Goal: Task Accomplishment & Management: Manage account settings

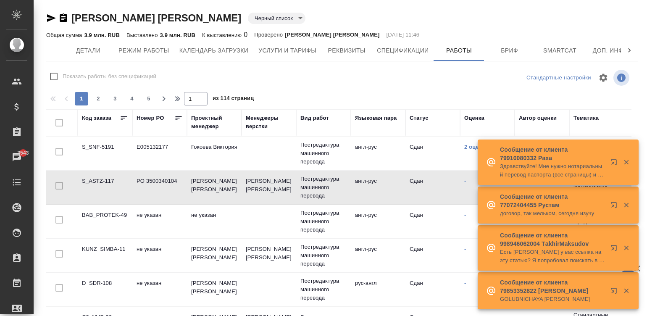
scroll to position [0, 670]
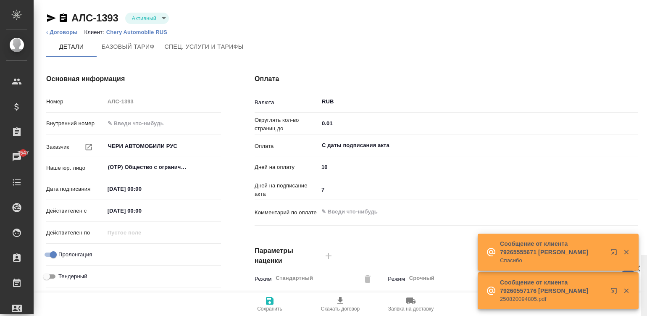
scroll to position [255, 0]
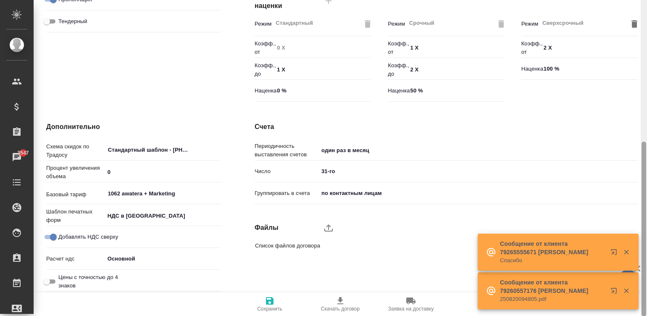
click at [645, 238] on div at bounding box center [644, 158] width 6 height 317
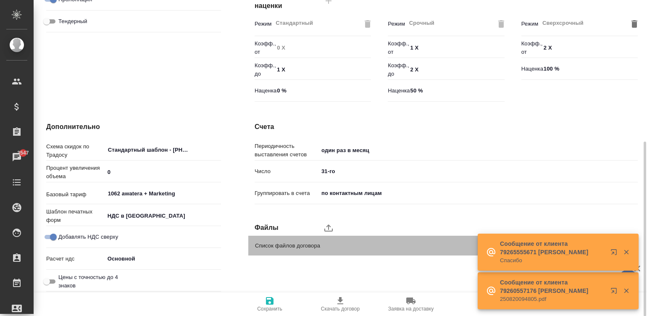
click at [320, 246] on span "Список файлов договора" at bounding box center [431, 246] width 353 height 8
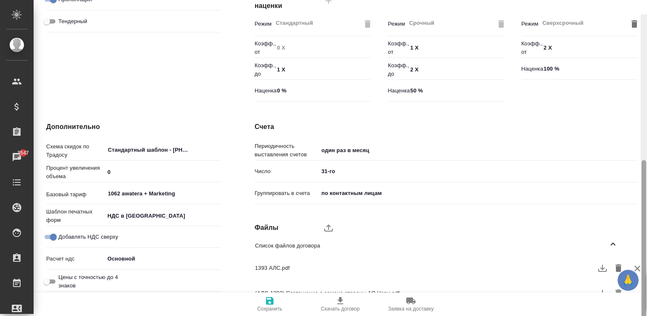
scroll to position [270, 0]
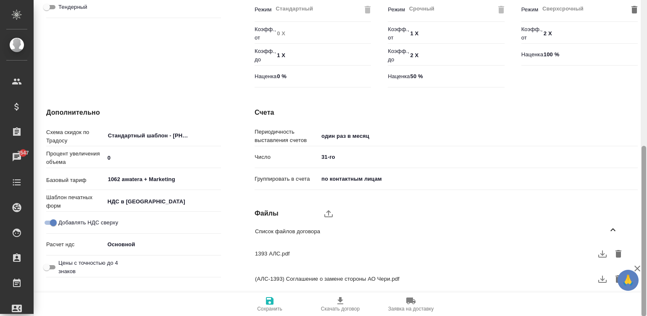
drag, startPoint x: 643, startPoint y: 155, endPoint x: 643, endPoint y: 180, distance: 24.8
click at [643, 180] on div at bounding box center [644, 231] width 5 height 171
click at [324, 209] on icon "upload" at bounding box center [329, 214] width 10 height 10
click at [0, 0] on input "upload" at bounding box center [0, 0] width 0 height 0
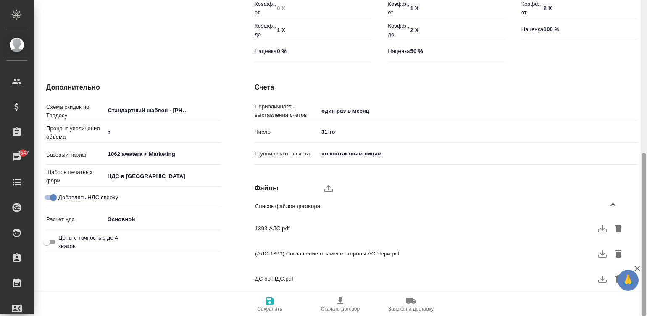
drag, startPoint x: 645, startPoint y: 151, endPoint x: 645, endPoint y: 180, distance: 29.0
click at [645, 180] on div at bounding box center [644, 235] width 5 height 164
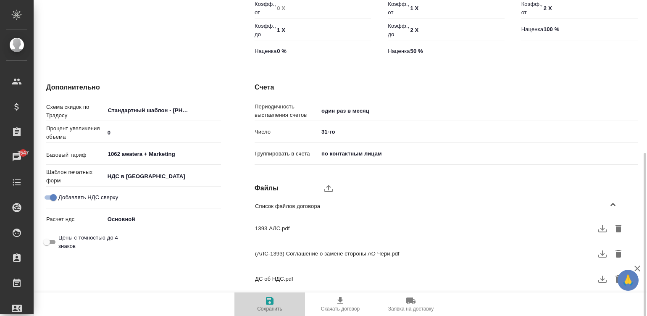
click at [262, 301] on span "Сохранить" at bounding box center [270, 304] width 61 height 16
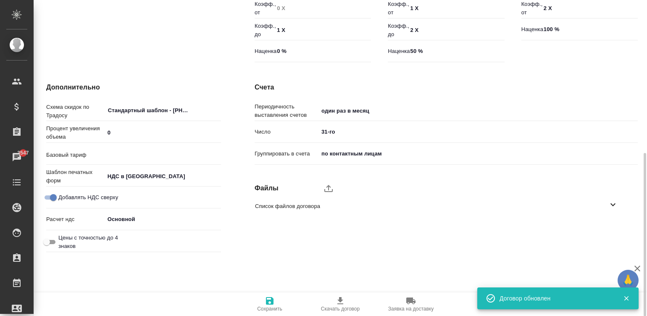
type input "1062 awatera + Marketing"
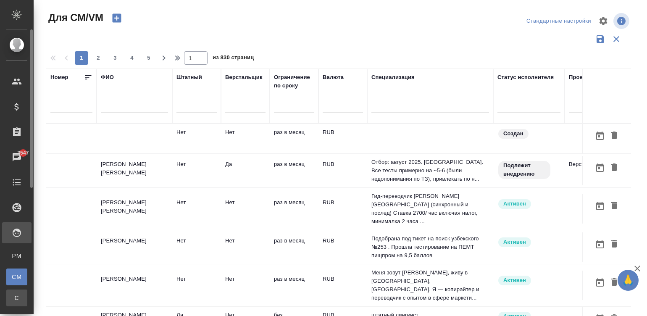
click at [17, 299] on span "С" at bounding box center [17, 298] width 13 height 8
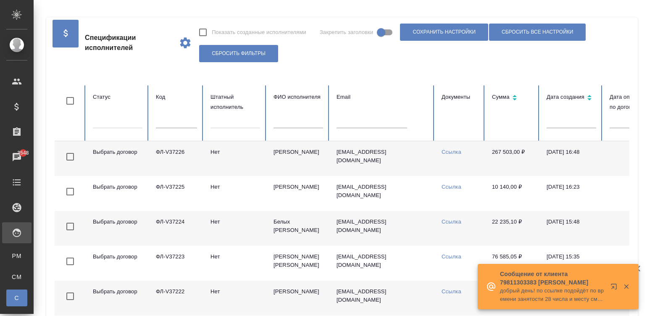
click at [365, 129] on div at bounding box center [383, 125] width 92 height 18
click at [355, 123] on input "text" at bounding box center [372, 122] width 71 height 12
paste input "[EMAIL_ADDRESS][DOMAIN_NAME]"
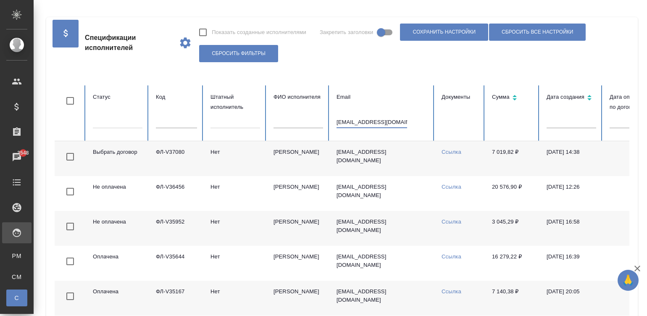
type input "[EMAIL_ADDRESS][DOMAIN_NAME]"
click at [295, 159] on td "[PERSON_NAME] [PERSON_NAME]" at bounding box center [298, 158] width 63 height 35
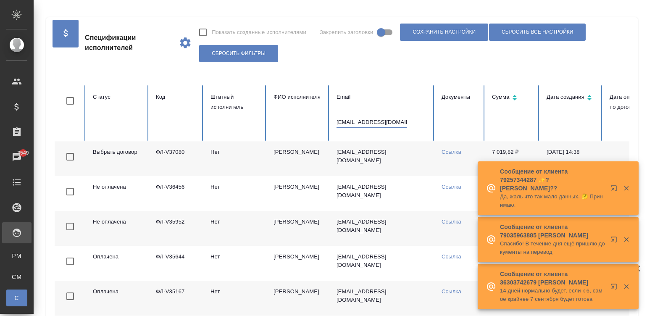
click at [378, 124] on input "[EMAIL_ADDRESS][DOMAIN_NAME]" at bounding box center [372, 122] width 71 height 12
click at [378, 124] on input "info@azeperevod.ru" at bounding box center [372, 122] width 71 height 12
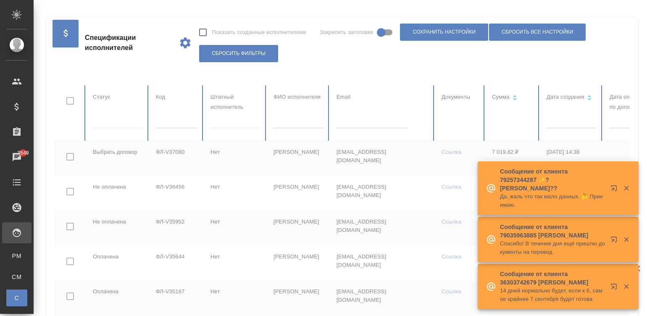
click at [182, 124] on div at bounding box center [505, 270] width 901 height 370
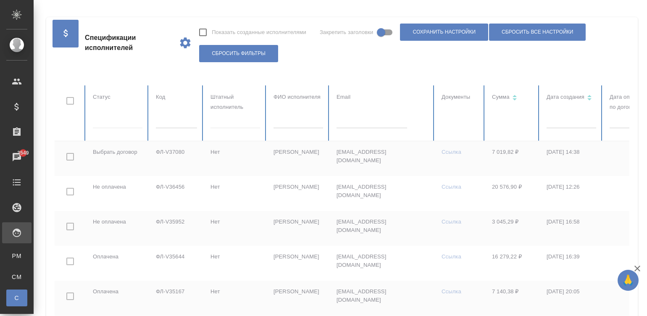
click at [182, 124] on div at bounding box center [505, 270] width 901 height 370
click at [182, 124] on input "text" at bounding box center [176, 122] width 41 height 12
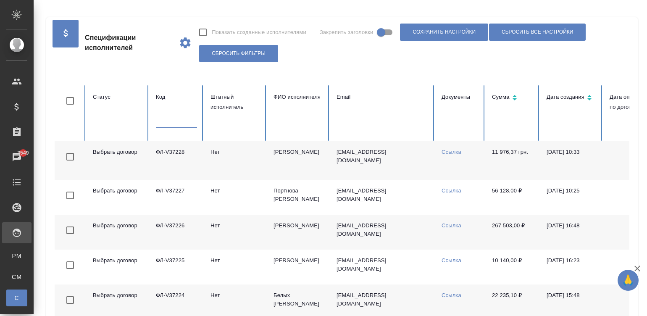
paste input "ФЛ-V37228"
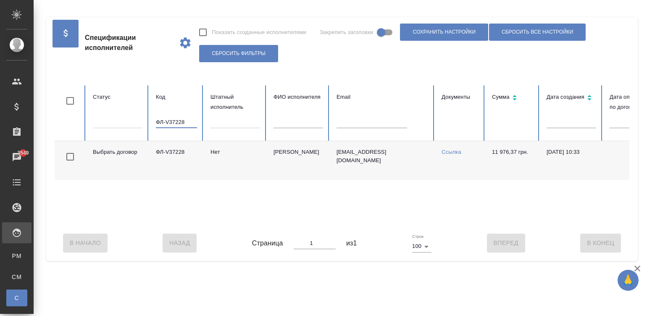
scroll to position [0, 325]
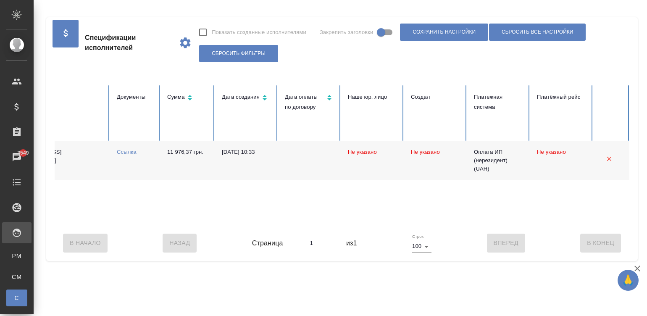
type input "ФЛ-V37228"
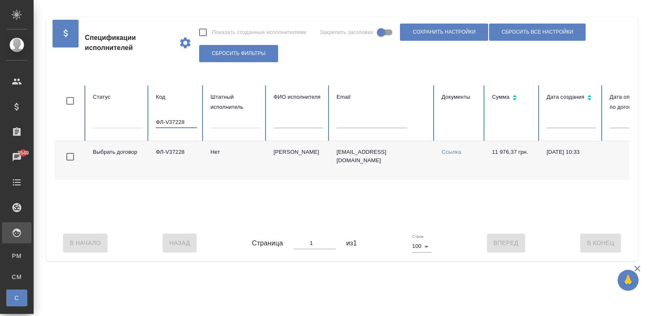
click at [166, 122] on input "ФЛ-V37228" at bounding box center [176, 122] width 41 height 12
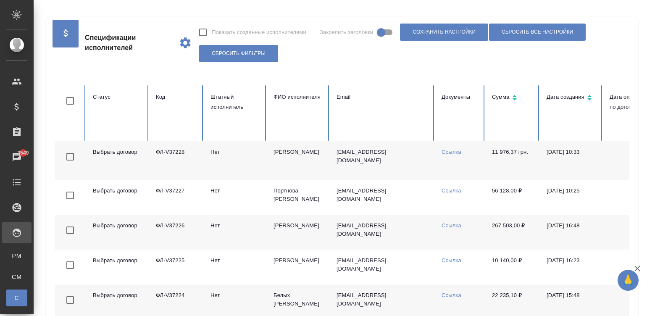
click at [404, 168] on td "job_chuyko@mail.ru" at bounding box center [382, 160] width 105 height 39
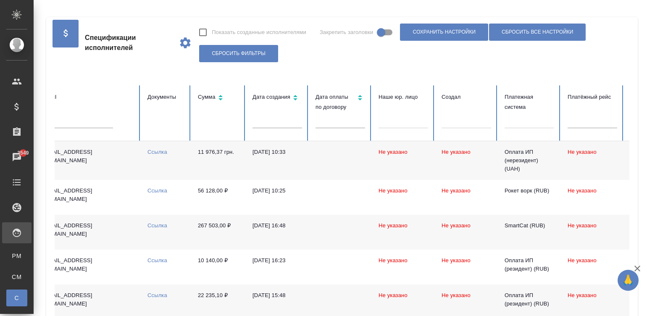
scroll to position [0, 325]
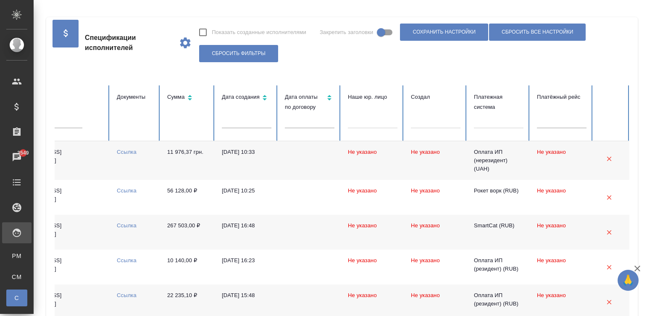
click at [502, 122] on div at bounding box center [499, 120] width 50 height 12
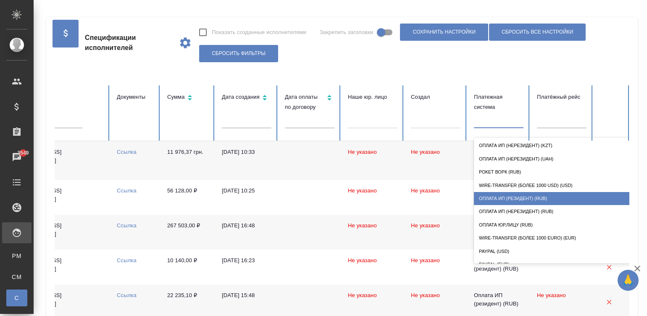
click at [558, 195] on div "Оплата ИП (резидент) (RUB)" at bounding box center [558, 198] width 168 height 13
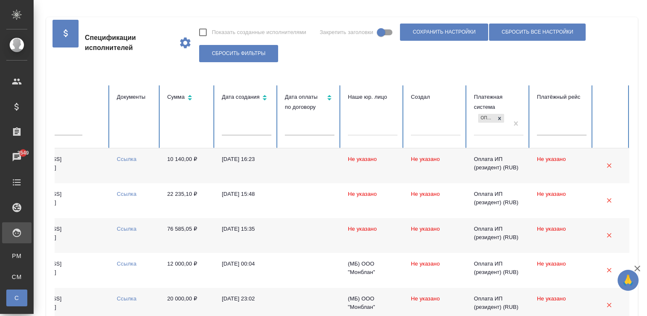
click at [272, 169] on td "19.08.2025, 16:23" at bounding box center [246, 165] width 63 height 35
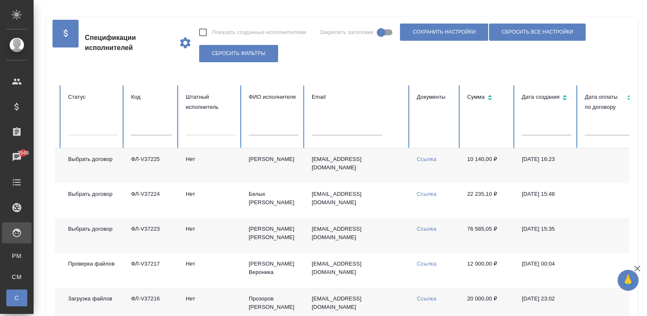
scroll to position [0, 0]
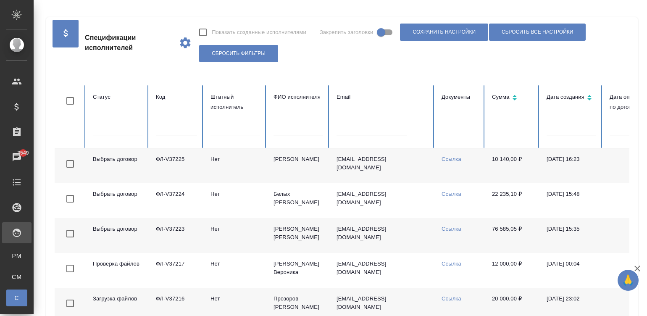
click at [163, 160] on td "ФЛ-V37225" at bounding box center [176, 165] width 55 height 35
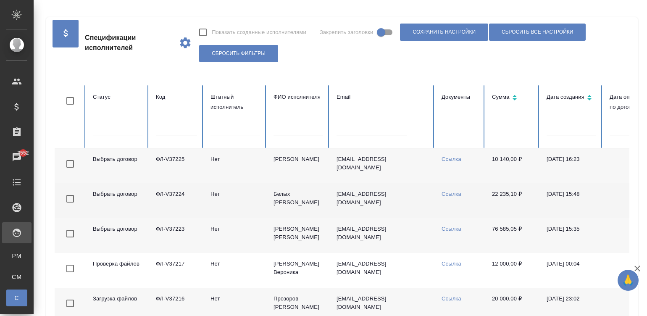
click at [238, 202] on td "Нет" at bounding box center [235, 200] width 63 height 35
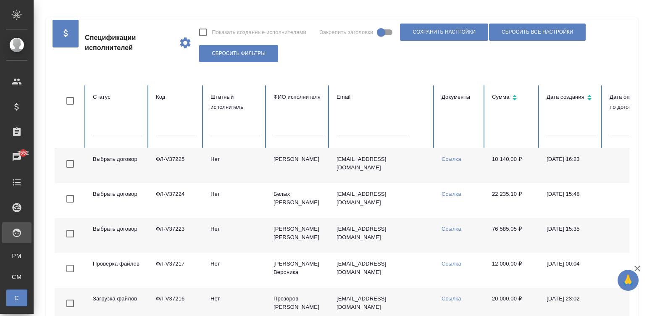
click at [219, 233] on td "Нет" at bounding box center [235, 235] width 63 height 35
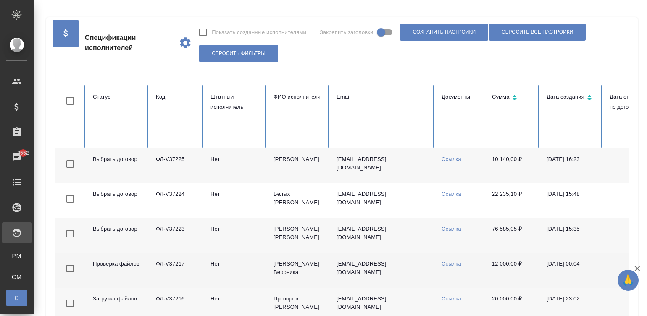
click at [245, 270] on td "Нет" at bounding box center [235, 270] width 63 height 35
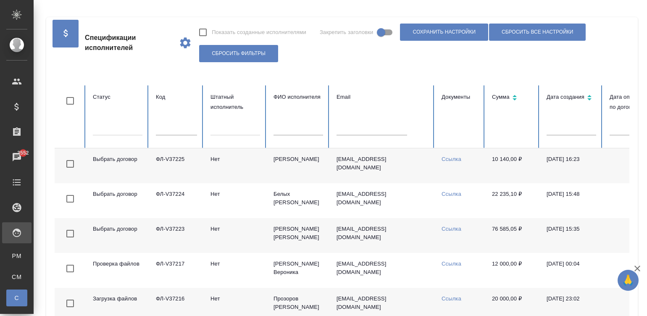
click at [256, 233] on td "Нет" at bounding box center [235, 235] width 63 height 35
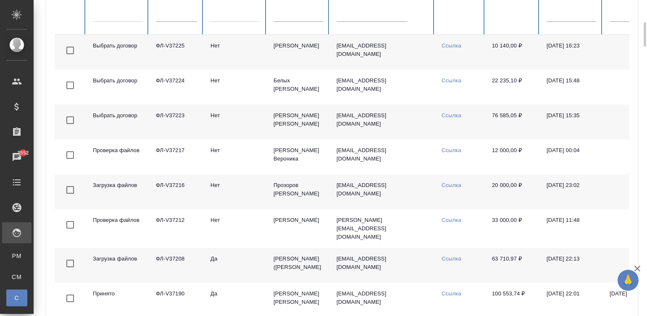
scroll to position [126, 0]
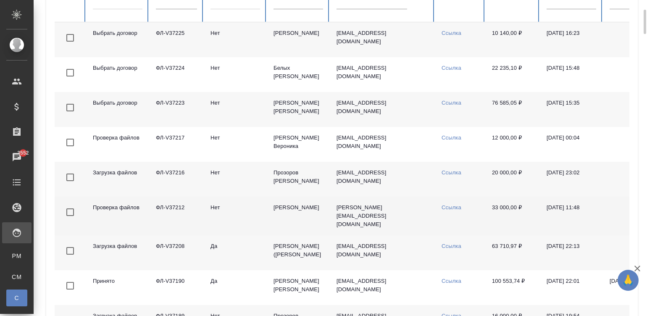
click at [244, 213] on td "Нет" at bounding box center [235, 216] width 63 height 39
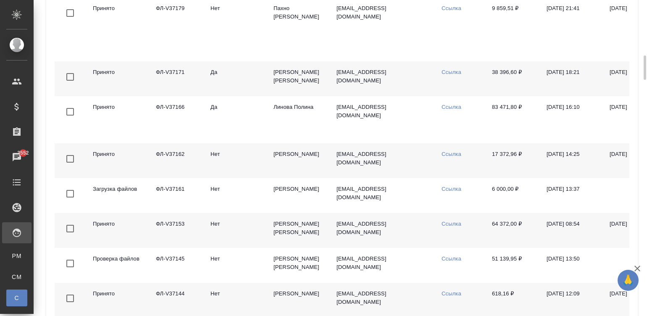
scroll to position [555, 0]
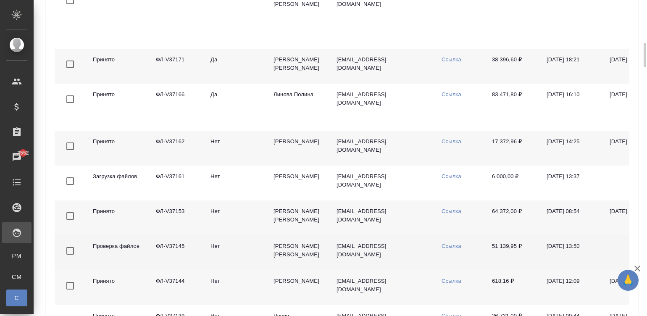
click at [241, 259] on td "Нет" at bounding box center [235, 252] width 63 height 35
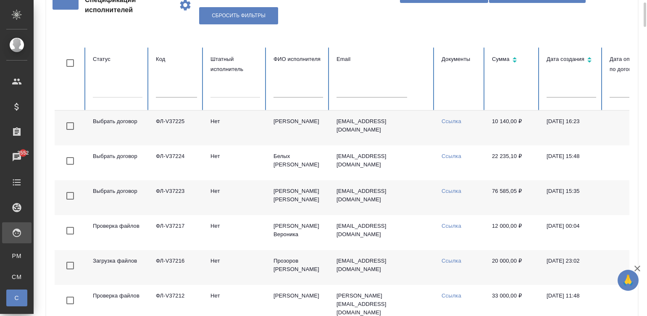
scroll to position [0, 0]
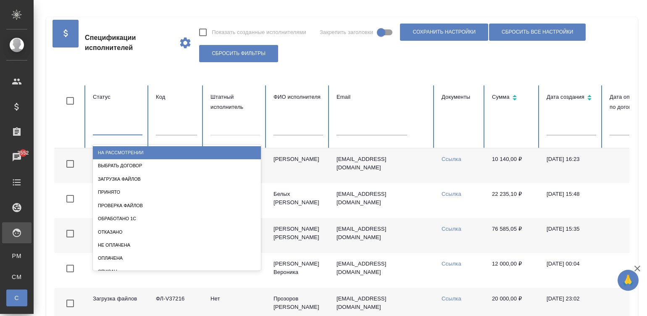
click at [102, 127] on div at bounding box center [118, 127] width 50 height 12
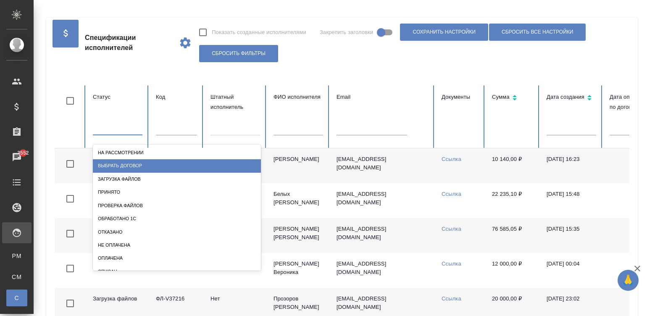
click at [133, 162] on div "Выбрать договор" at bounding box center [177, 165] width 168 height 13
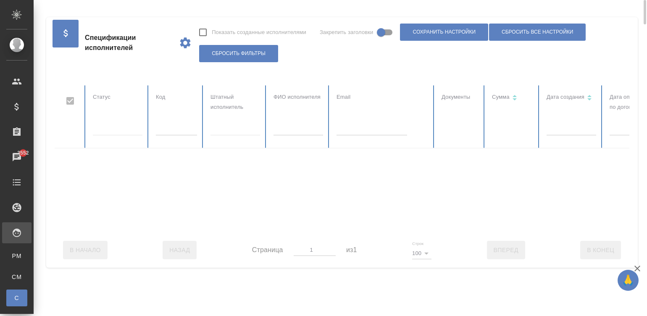
click at [103, 129] on div at bounding box center [505, 158] width 901 height 147
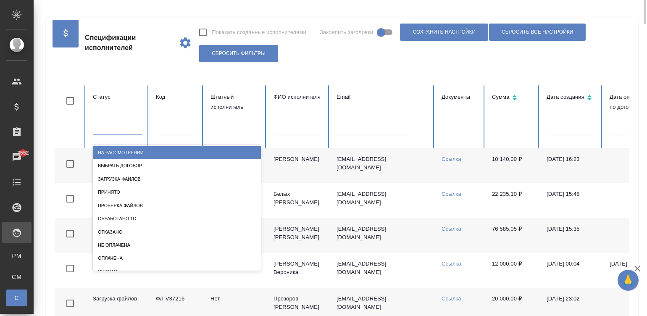
click at [122, 130] on div at bounding box center [118, 127] width 50 height 12
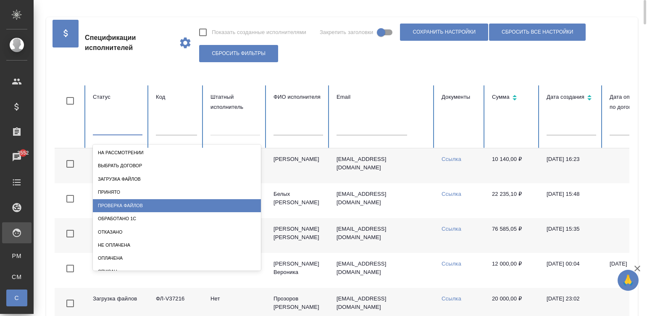
click at [121, 201] on div "Проверка файлов" at bounding box center [177, 205] width 168 height 13
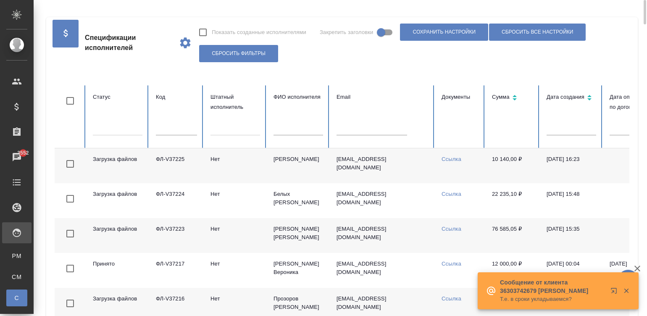
checkbox input "false"
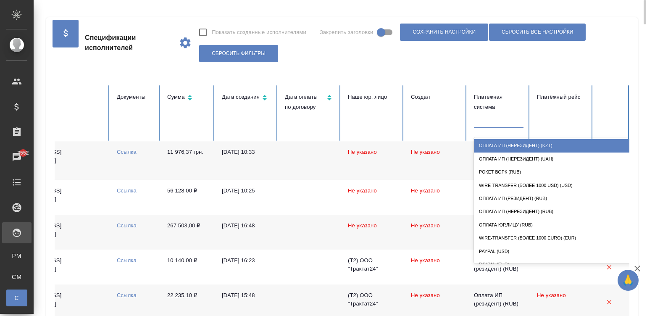
click at [495, 120] on div at bounding box center [499, 120] width 50 height 12
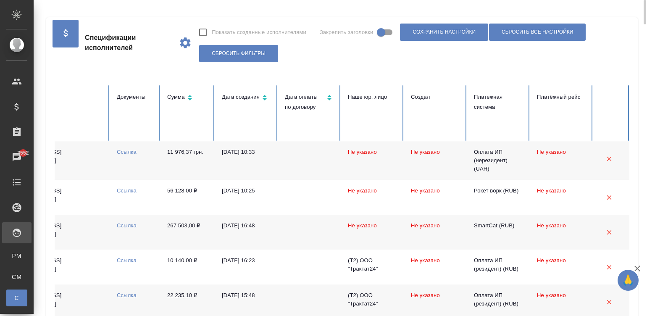
click at [515, 137] on th "Платежная система" at bounding box center [499, 113] width 63 height 56
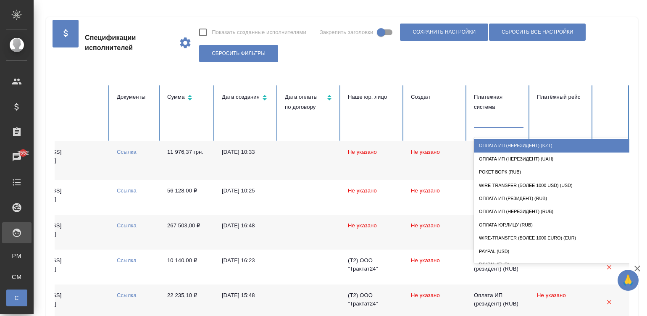
click at [496, 121] on div at bounding box center [499, 120] width 50 height 12
click at [527, 142] on div "Оплата ИП (нерезидент) (KZT)" at bounding box center [558, 145] width 168 height 13
click at [503, 141] on th "Платежная система option Оплата ИП (нерезидент) (KZT) focused, 1 of 14. 14 resu…" at bounding box center [499, 113] width 63 height 56
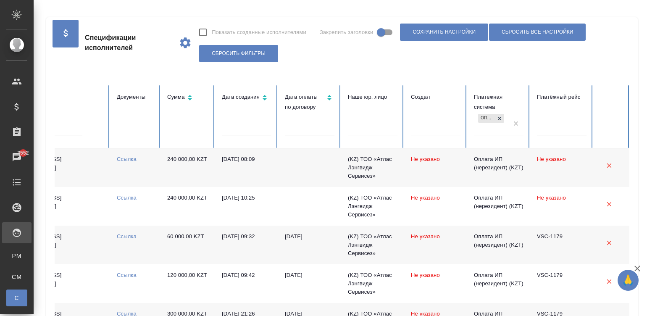
click at [272, 173] on td "19.08.2025, 08:09" at bounding box center [246, 167] width 63 height 39
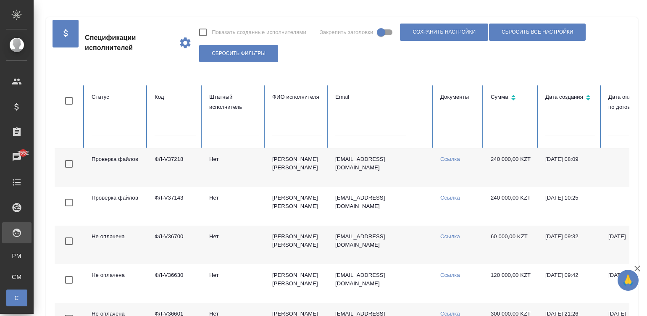
scroll to position [0, 0]
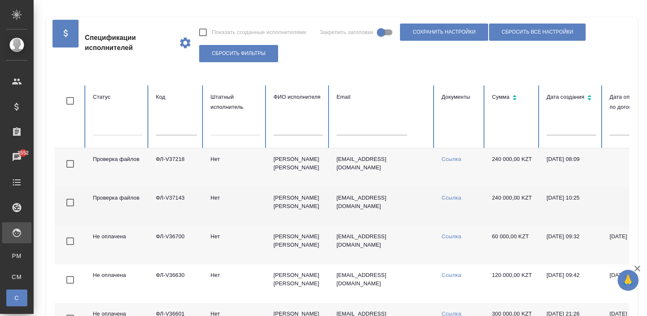
click at [222, 207] on td "Нет" at bounding box center [235, 206] width 63 height 39
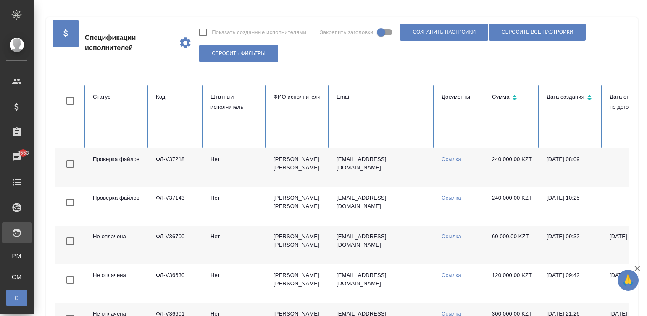
click at [177, 172] on td "ФЛ-V37218" at bounding box center [176, 167] width 55 height 39
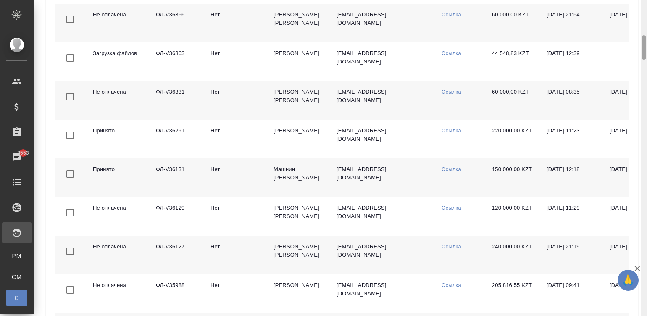
scroll to position [137, 0]
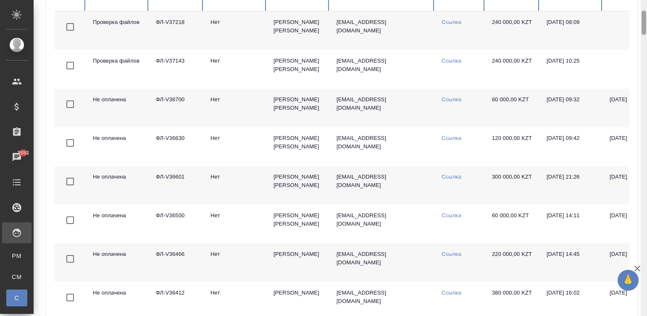
click at [643, 13] on div at bounding box center [644, 158] width 6 height 317
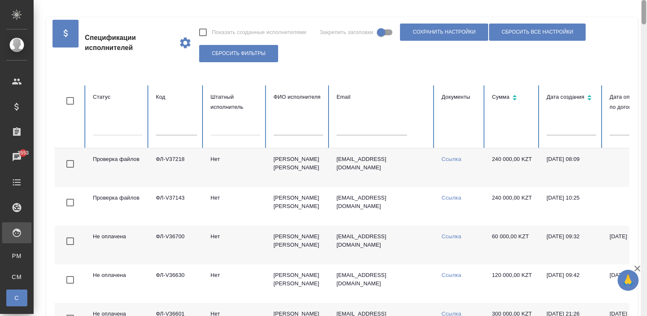
click at [643, 7] on div at bounding box center [644, 158] width 6 height 317
click at [395, 180] on td "asema13@mail.ru" at bounding box center [382, 167] width 105 height 39
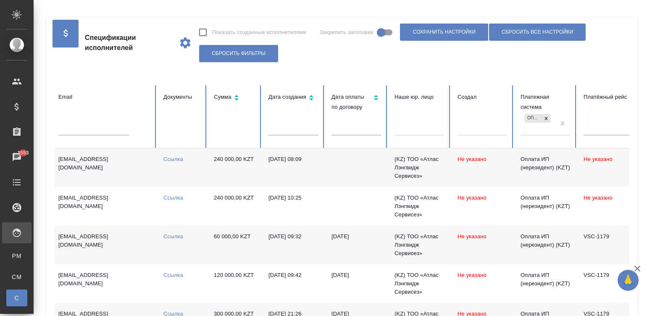
scroll to position [0, 325]
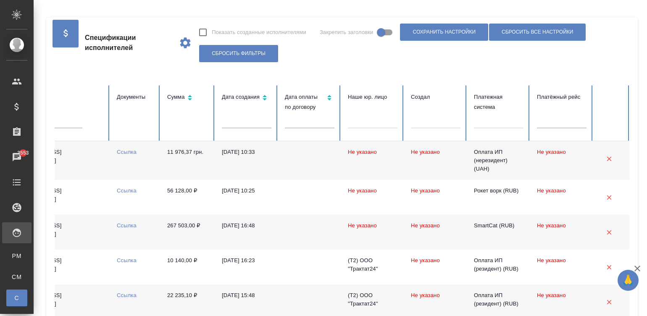
click at [193, 166] on td "11 976,37 грн." at bounding box center [188, 160] width 55 height 39
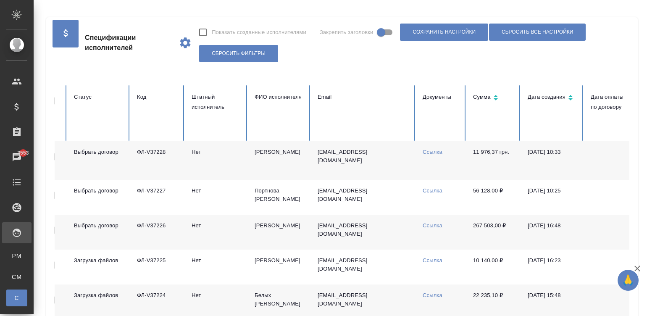
scroll to position [0, 0]
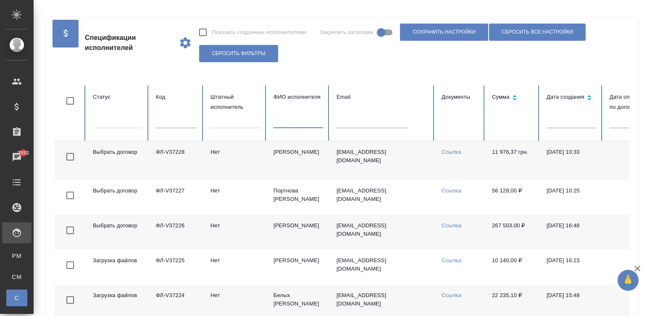
click at [286, 122] on input "text" at bounding box center [299, 122] width 50 height 12
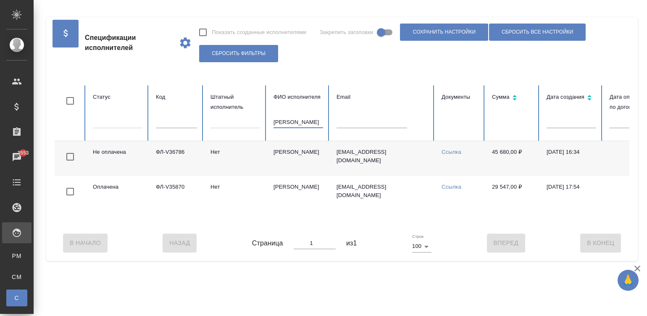
type input "минаева"
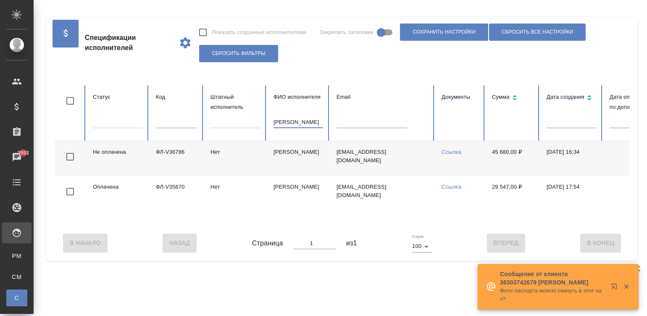
click at [307, 122] on input "минаева" at bounding box center [299, 122] width 50 height 12
click at [352, 121] on input "text" at bounding box center [372, 122] width 71 height 12
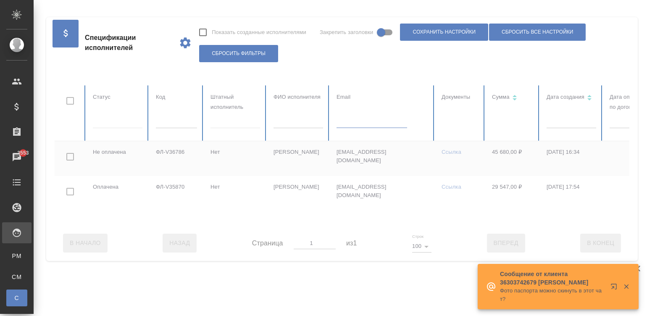
paste input "[EMAIL_ADDRESS][DOMAIN_NAME]"
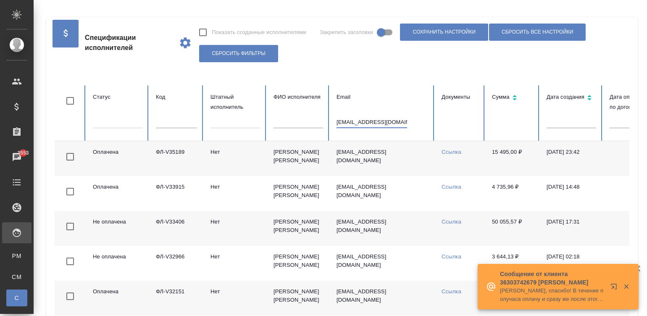
type input "[EMAIL_ADDRESS][DOMAIN_NAME]"
click at [285, 163] on td "[PERSON_NAME]" at bounding box center [298, 158] width 63 height 35
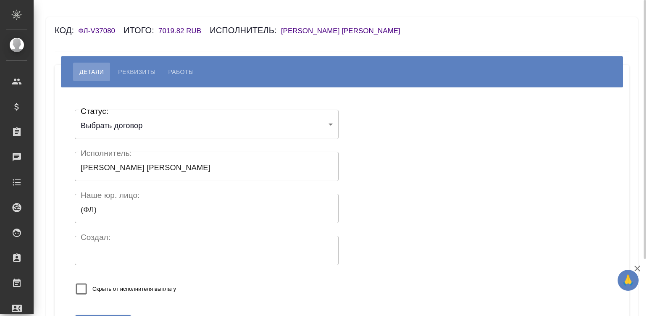
click at [312, 31] on h6 "Байрамов Заур Аслан оглы" at bounding box center [345, 31] width 128 height 8
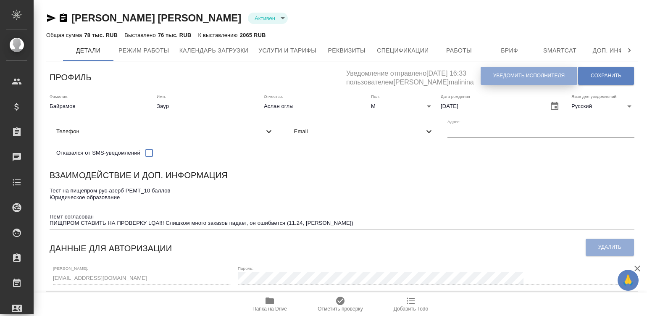
click at [509, 73] on span "Уведомить исполнителя" at bounding box center [529, 75] width 71 height 7
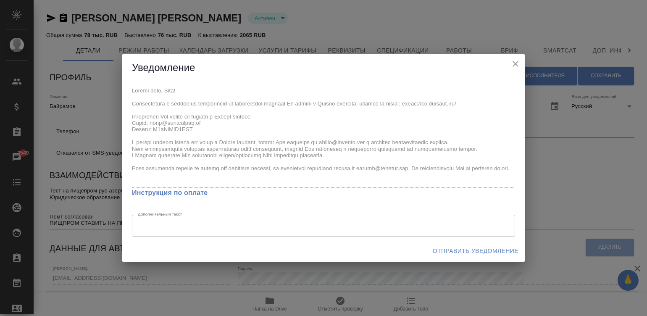
click at [124, 90] on div "x Инструкция по оплате Дополнительный текст x Дополнительный текст" at bounding box center [324, 161] width 404 height 159
click at [500, 247] on span "Отправить уведомление" at bounding box center [476, 251] width 86 height 11
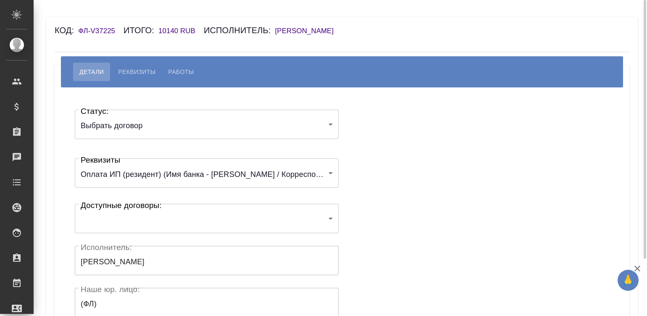
click at [159, 230] on body "🙏 .cls-1 fill:#fff; AWATERA [PERSON_NAME]malinina Клиенты Спецификации Заказы Ч…" at bounding box center [323, 158] width 647 height 316
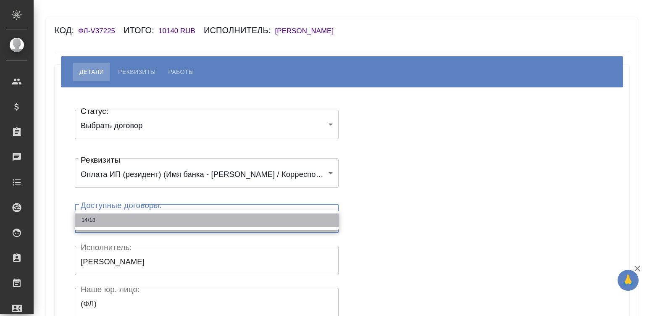
click at [139, 217] on li "14/18" at bounding box center [207, 220] width 264 height 13
type input "61f2cb258df45652605d21e9"
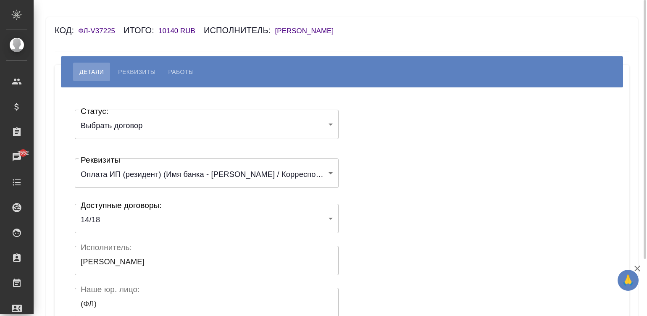
click at [399, 212] on div "Статус: Выбрать договор chooseContract Статус: Реквизиты Оплата ИП (резидент) (…" at bounding box center [342, 252] width 542 height 304
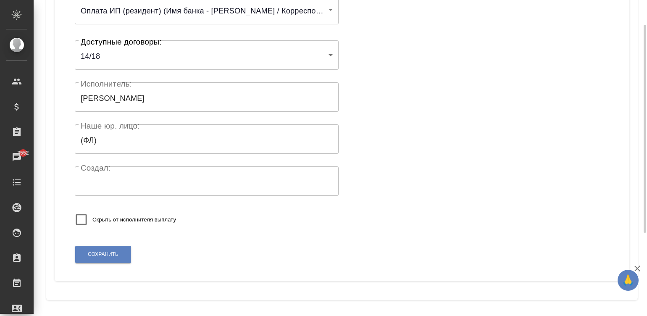
scroll to position [164, 0]
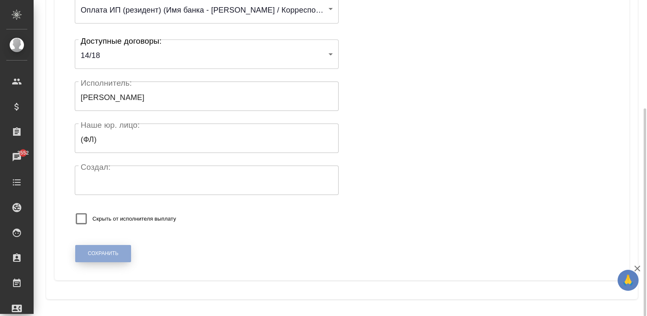
click at [110, 250] on span "Сохранить" at bounding box center [103, 253] width 31 height 7
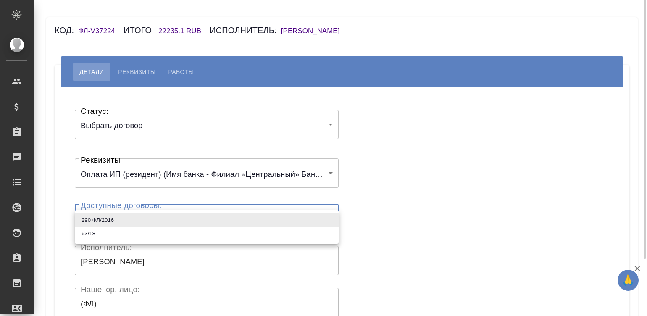
click at [134, 225] on body "🙏 .cls-1 fill:#fff; AWATERA [PERSON_NAME][PERSON_NAME] Спецификации Заказы Чаты…" at bounding box center [323, 158] width 647 height 316
click at [93, 239] on li "63/18" at bounding box center [207, 233] width 264 height 13
type input "6138d731a3b2ef34f38d0150"
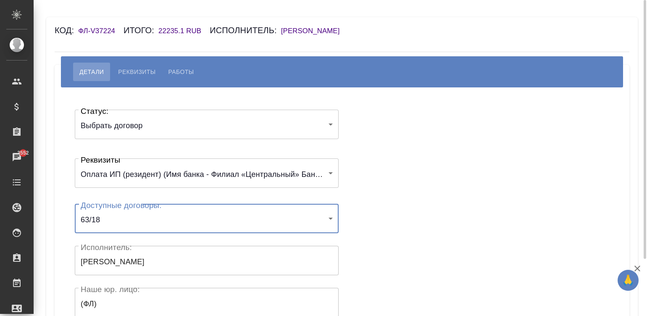
click at [450, 196] on div "Статус: Выбрать договор chooseContract Статус: Реквизиты Оплата ИП (резидент) (…" at bounding box center [342, 252] width 542 height 304
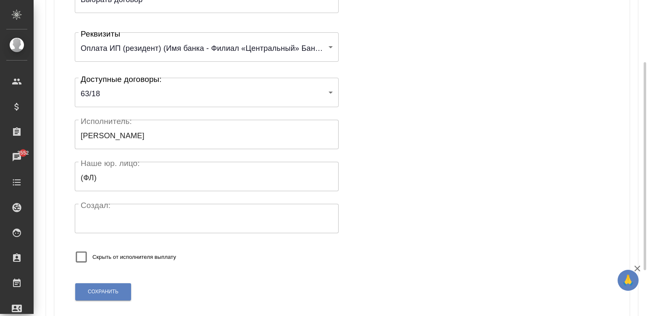
scroll to position [164, 0]
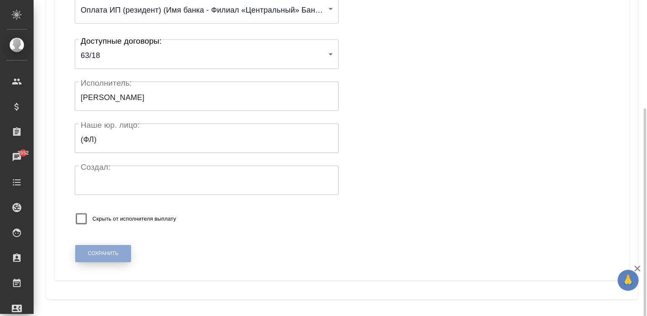
click at [104, 251] on span "Сохранить" at bounding box center [103, 253] width 31 height 7
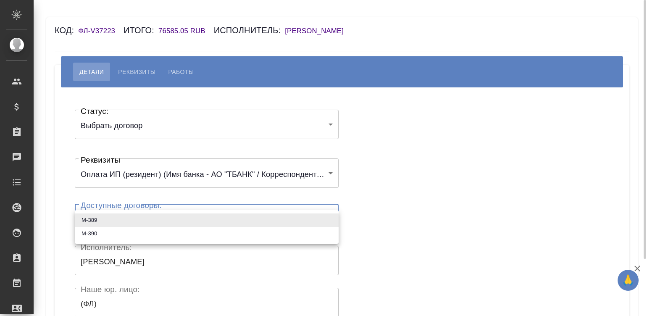
click at [147, 217] on body "🙏 .cls-1 fill:#fff; AWATERA Малинина Мария m.malinina Клиенты Спецификации Зака…" at bounding box center [323, 158] width 647 height 316
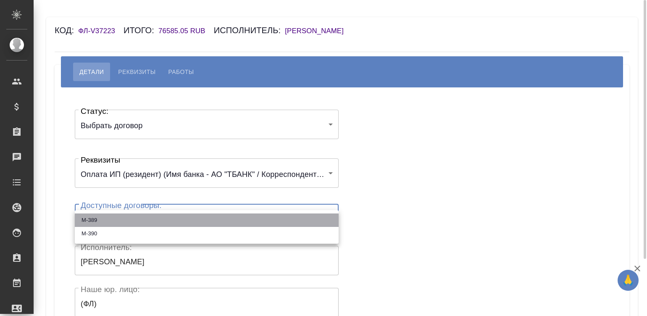
click at [147, 217] on li "М-389" at bounding box center [207, 220] width 264 height 13
type input "67068fa4dc7b27f66c4e0bad"
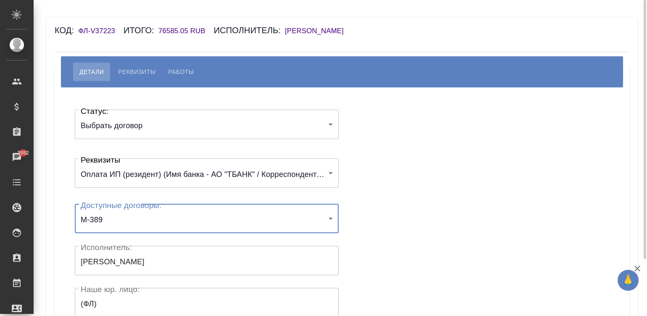
click at [411, 212] on div "Статус: Выбрать договор chooseContract Статус: Реквизиты Оплата ИП (резидент) (…" at bounding box center [342, 252] width 542 height 304
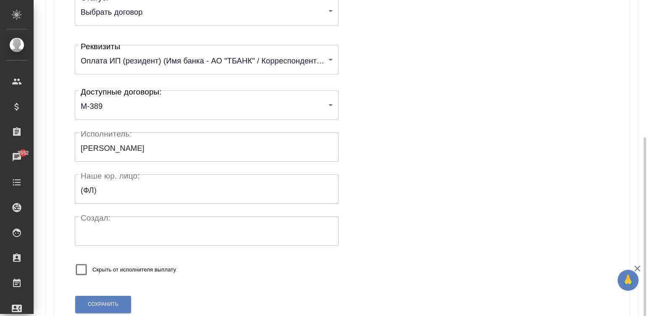
scroll to position [164, 0]
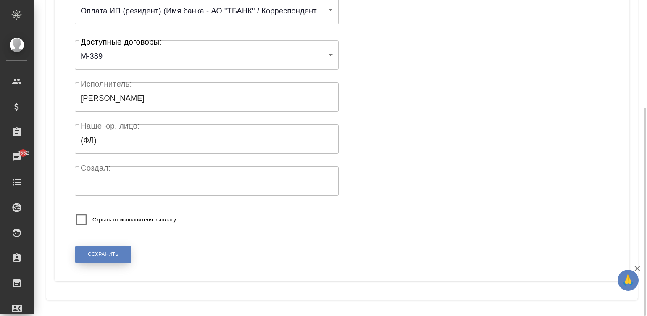
click at [105, 252] on span "Сохранить" at bounding box center [103, 254] width 31 height 7
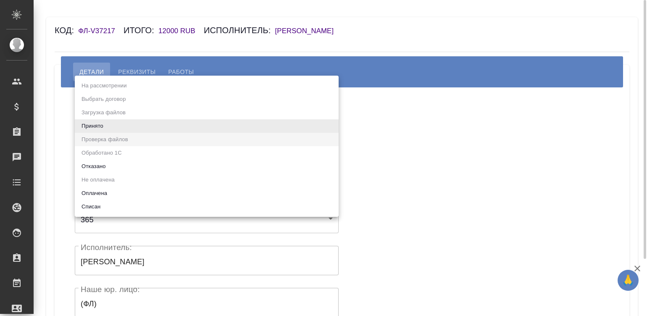
click at [98, 124] on body "🙏 .cls-1 fill:#fff; AWATERA [PERSON_NAME]malinina Клиенты Спецификации Заказы Ч…" at bounding box center [323, 158] width 647 height 316
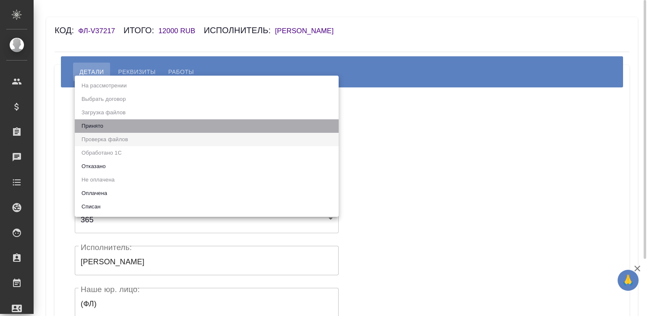
click at [98, 124] on li "Принято" at bounding box center [207, 125] width 264 height 13
type input "accepted"
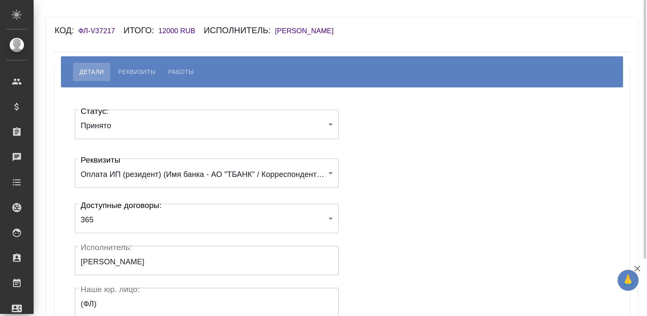
click at [457, 133] on div "Статус: Принято accepted Статус: Реквизиты Оплата ИП (резидент) (Имя банка - АО…" at bounding box center [342, 252] width 542 height 304
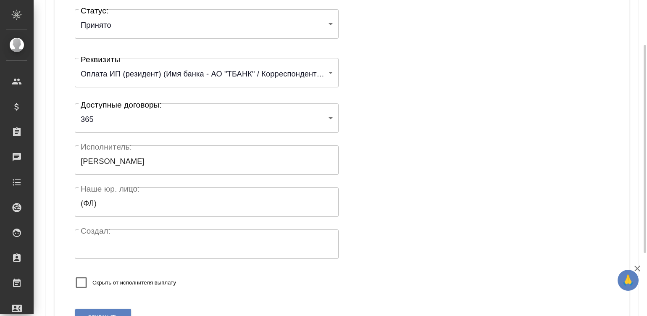
scroll to position [164, 0]
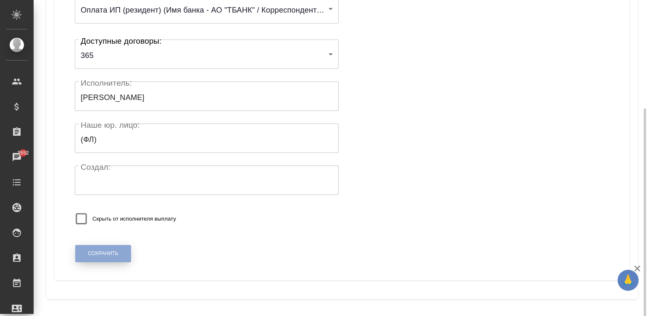
click at [104, 249] on button "Сохранить" at bounding box center [103, 253] width 56 height 17
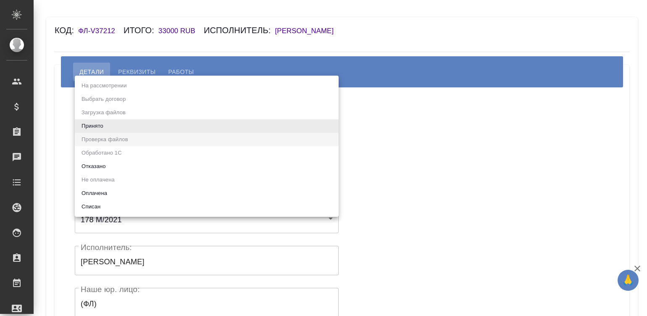
click at [109, 130] on body "🙏 .cls-1 fill:#fff; AWATERA [PERSON_NAME][PERSON_NAME] Спецификации Заказы Чаты…" at bounding box center [323, 158] width 647 height 316
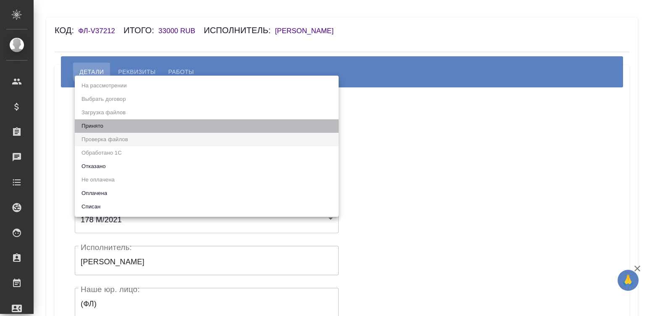
click at [99, 124] on li "Принято" at bounding box center [207, 125] width 264 height 13
type input "accepted"
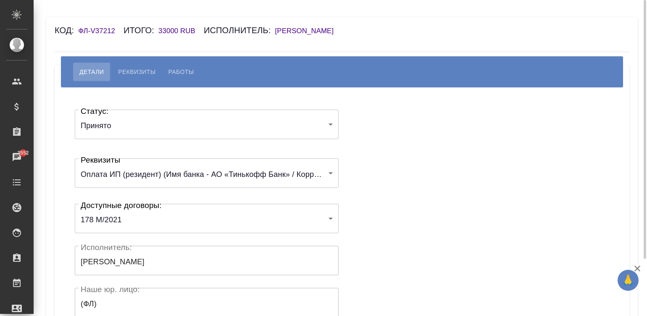
click at [416, 144] on div "Статус: Принято accepted Статус: Реквизиты Оплата ИП (резидент) (Имя банка - АО…" at bounding box center [342, 252] width 542 height 304
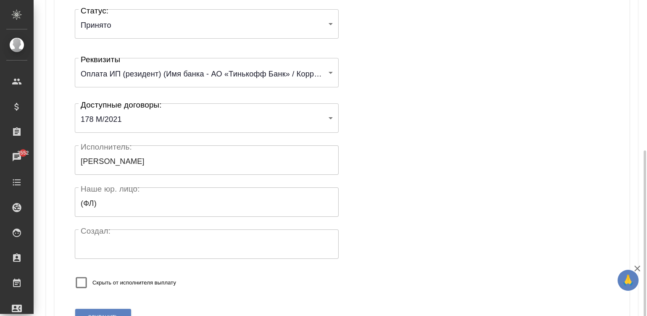
scroll to position [164, 0]
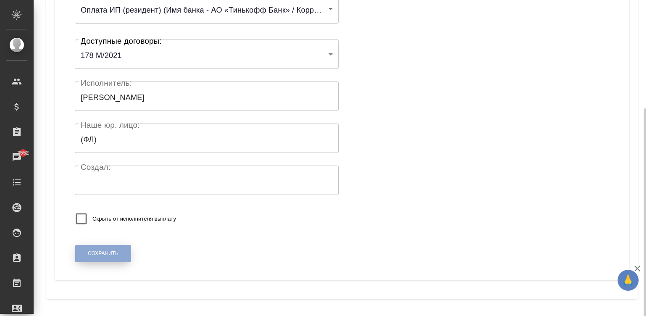
click at [106, 250] on span "Сохранить" at bounding box center [103, 253] width 31 height 7
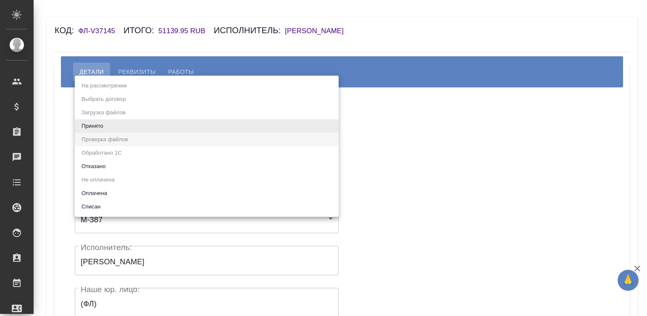
click at [198, 128] on body "🙏 .cls-1 fill:#fff; AWATERA Малинина Мария m.malinina Клиенты Спецификации Зака…" at bounding box center [323, 158] width 647 height 316
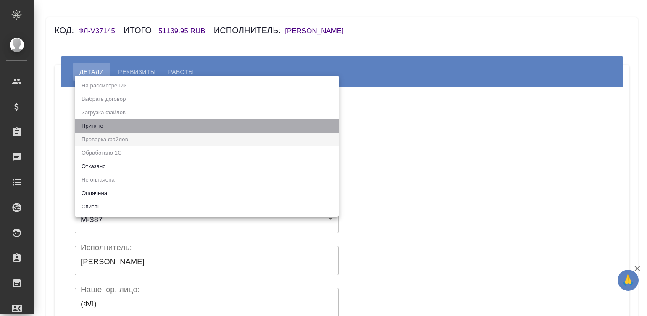
click at [198, 128] on li "Принято" at bounding box center [207, 125] width 264 height 13
type input "accepted"
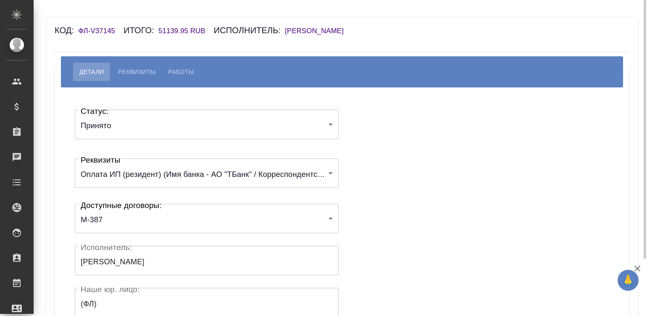
click at [396, 134] on div "Статус: Принято accepted Статус: Реквизиты Оплата ИП (резидент) (Имя банка - АО…" at bounding box center [342, 252] width 542 height 304
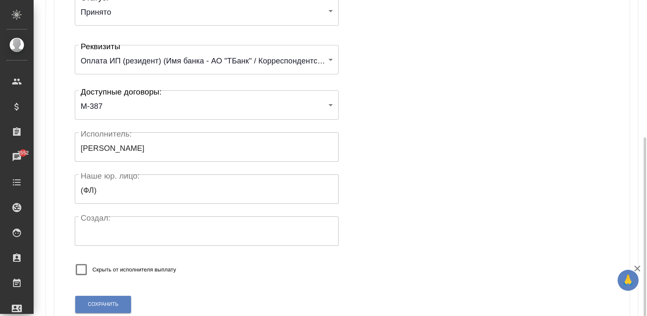
scroll to position [164, 0]
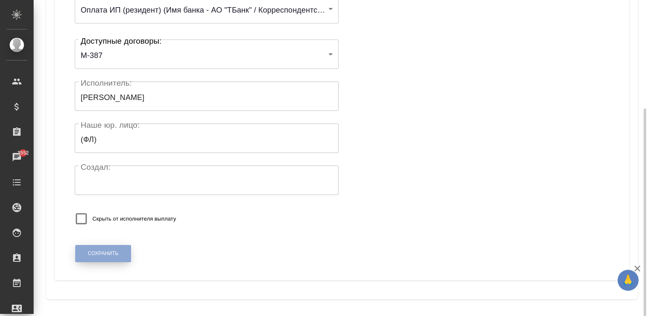
click at [100, 250] on span "Сохранить" at bounding box center [103, 253] width 31 height 7
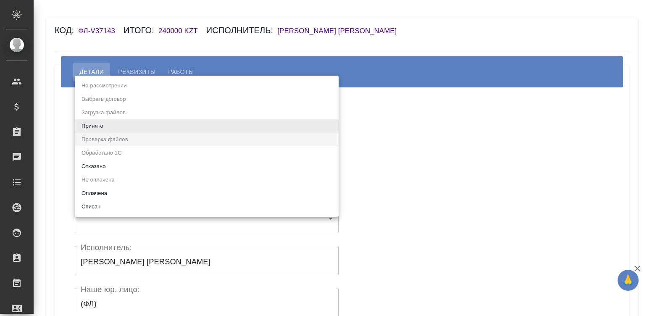
click at [99, 126] on li "Принято" at bounding box center [207, 125] width 264 height 13
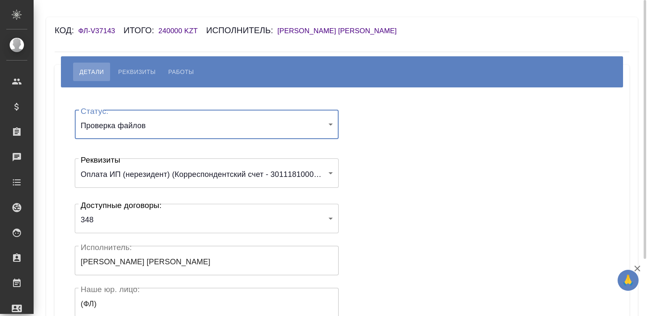
click at [381, 138] on div "Статус: Проверка файлов filesCheck Статус: Реквизиты Оплата ИП (нерезидент) (Ко…" at bounding box center [342, 252] width 542 height 304
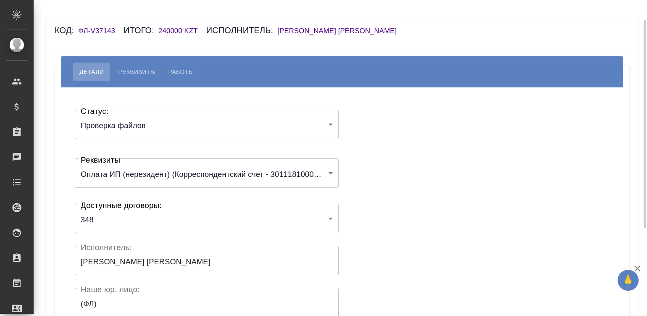
scroll to position [12, 0]
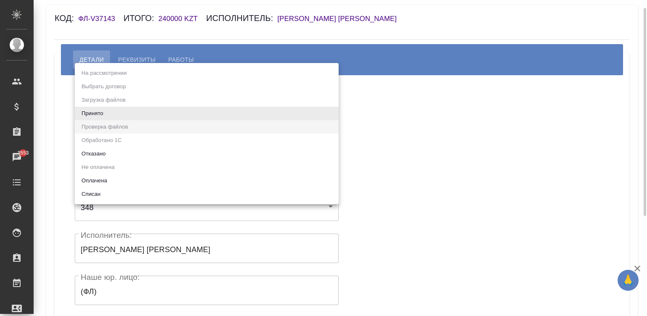
click at [293, 106] on body "🙏 .cls-1 fill:#fff; AWATERA Малинина Мария m.malinina Клиенты Спецификации Зака…" at bounding box center [323, 158] width 647 height 316
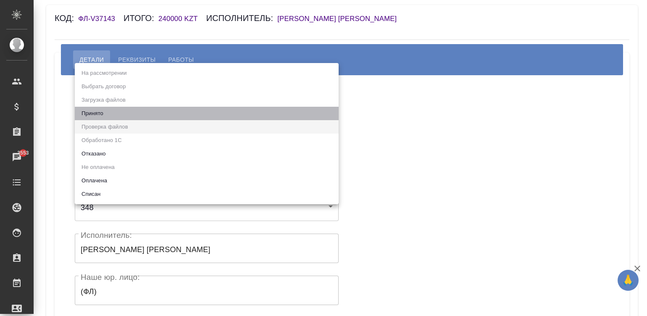
click at [235, 110] on li "Принято" at bounding box center [207, 113] width 264 height 13
type input "accepted"
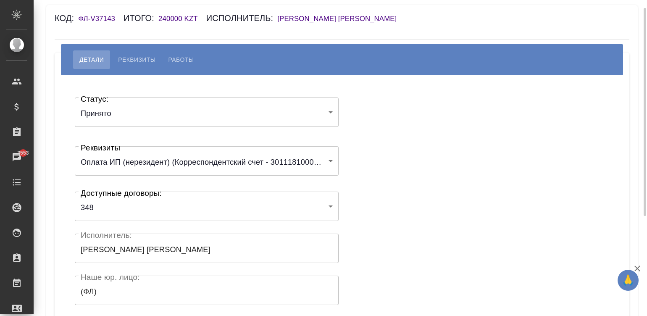
click at [407, 130] on div "Статус: Принято accepted Статус: Реквизиты Оплата ИП (нерезидент) (Корреспонден…" at bounding box center [342, 240] width 542 height 304
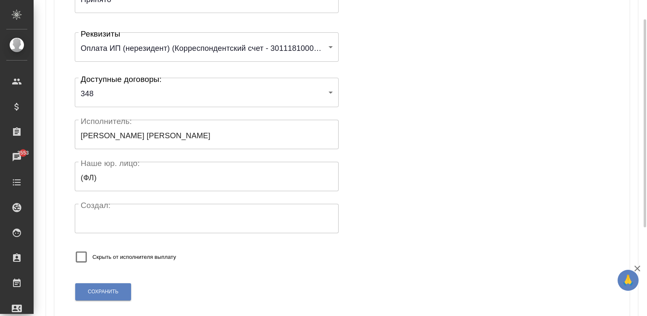
scroll to position [164, 0]
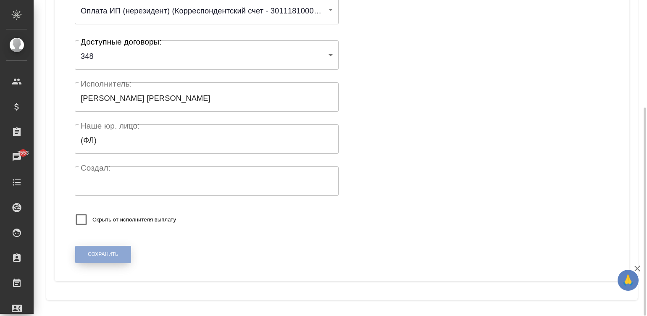
click at [92, 253] on span "Сохранить" at bounding box center [103, 254] width 31 height 7
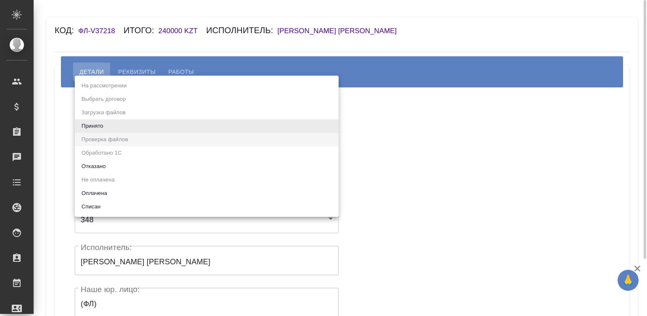
click at [122, 126] on body "🙏 .cls-1 fill:#fff; AWATERA Малинина Мария m.malinina Клиенты Спецификации Зака…" at bounding box center [323, 158] width 647 height 316
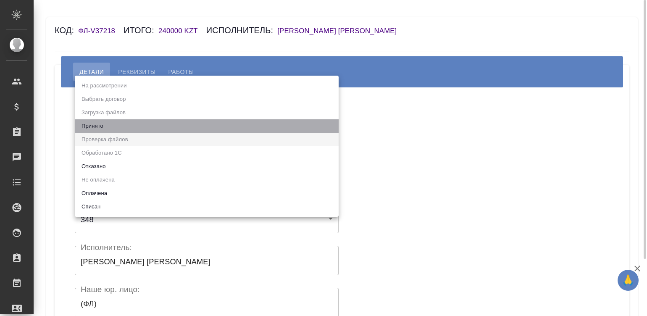
click at [122, 126] on li "Принято" at bounding box center [207, 125] width 264 height 13
type input "accepted"
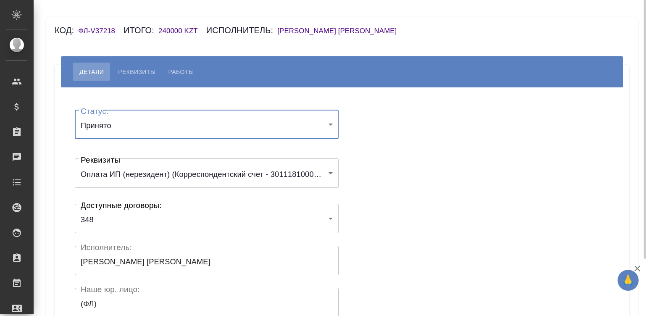
click at [388, 151] on div "Статус: Принято accepted Статус: Реквизиты Оплата ИП (нерезидент) (Корреспонден…" at bounding box center [342, 252] width 542 height 304
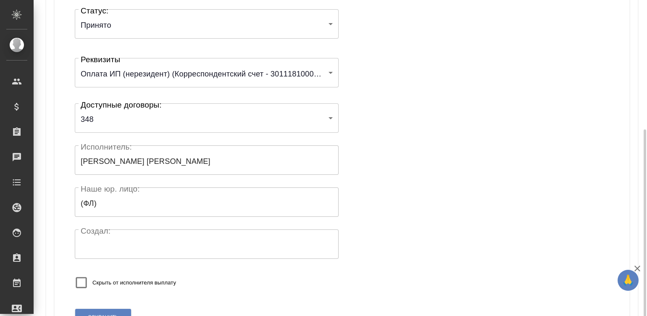
scroll to position [164, 0]
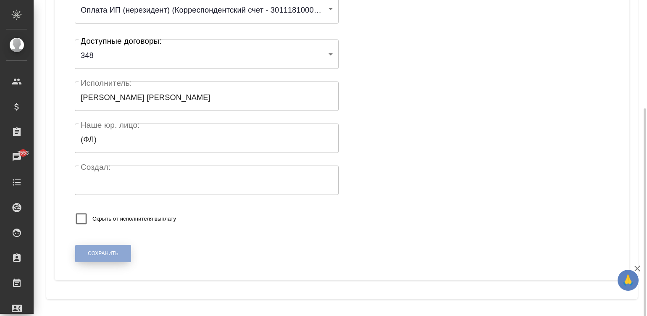
click at [93, 249] on button "Сохранить" at bounding box center [103, 253] width 56 height 17
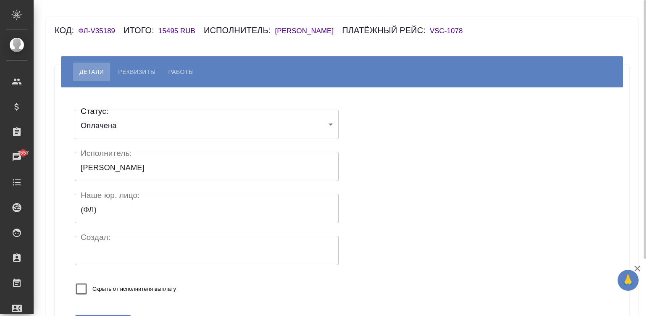
click at [286, 25] on div "Код: ФЛ-V35189 Итого: 15495 RUB Исполнитель: [PERSON_NAME] рейс: VSC-1078" at bounding box center [294, 30] width 479 height 13
click at [304, 29] on h6 "[PERSON_NAME]" at bounding box center [308, 31] width 67 height 8
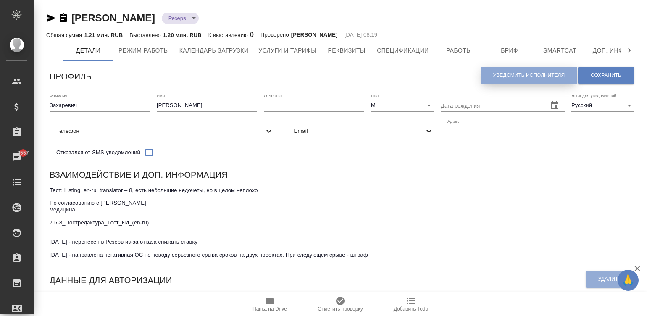
click at [511, 72] on span "Уведомить исполнителя" at bounding box center [529, 75] width 71 height 7
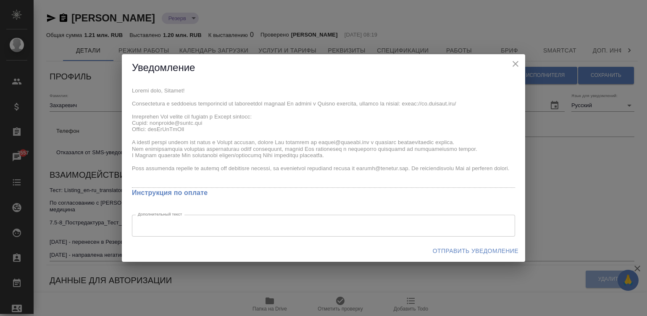
click at [127, 92] on div "x Инструкция по оплате Дополнительный текст x Дополнительный текст" at bounding box center [324, 161] width 404 height 159
click at [455, 253] on span "Отправить уведомление" at bounding box center [476, 251] width 86 height 11
